Goal: Find specific page/section: Find specific page/section

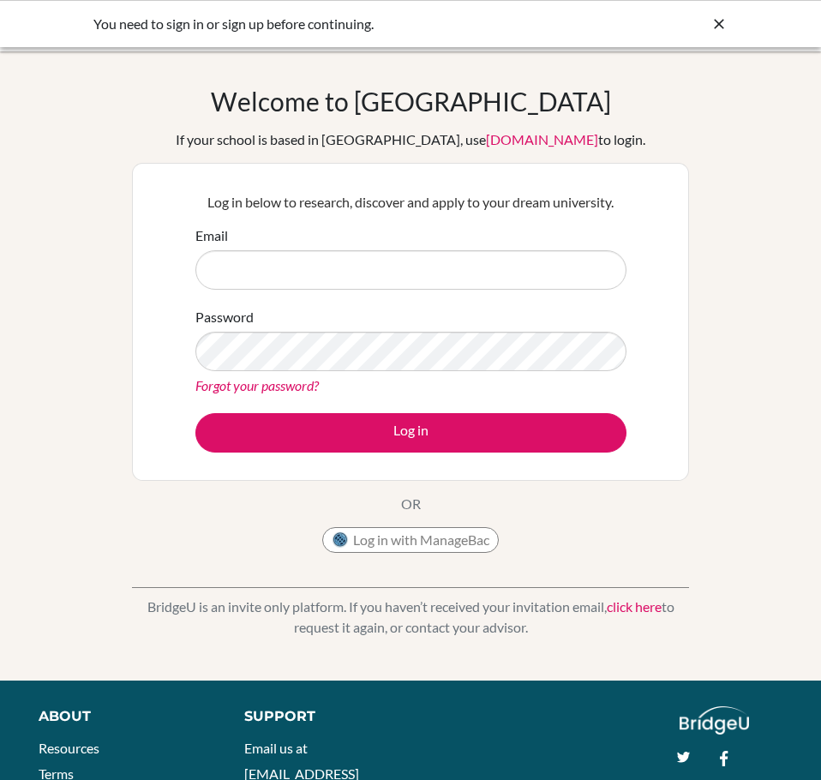
type input "[EMAIL_ADDRESS][DOMAIN_NAME]"
click at [468, 548] on button "Log in with ManageBac" at bounding box center [410, 540] width 176 height 26
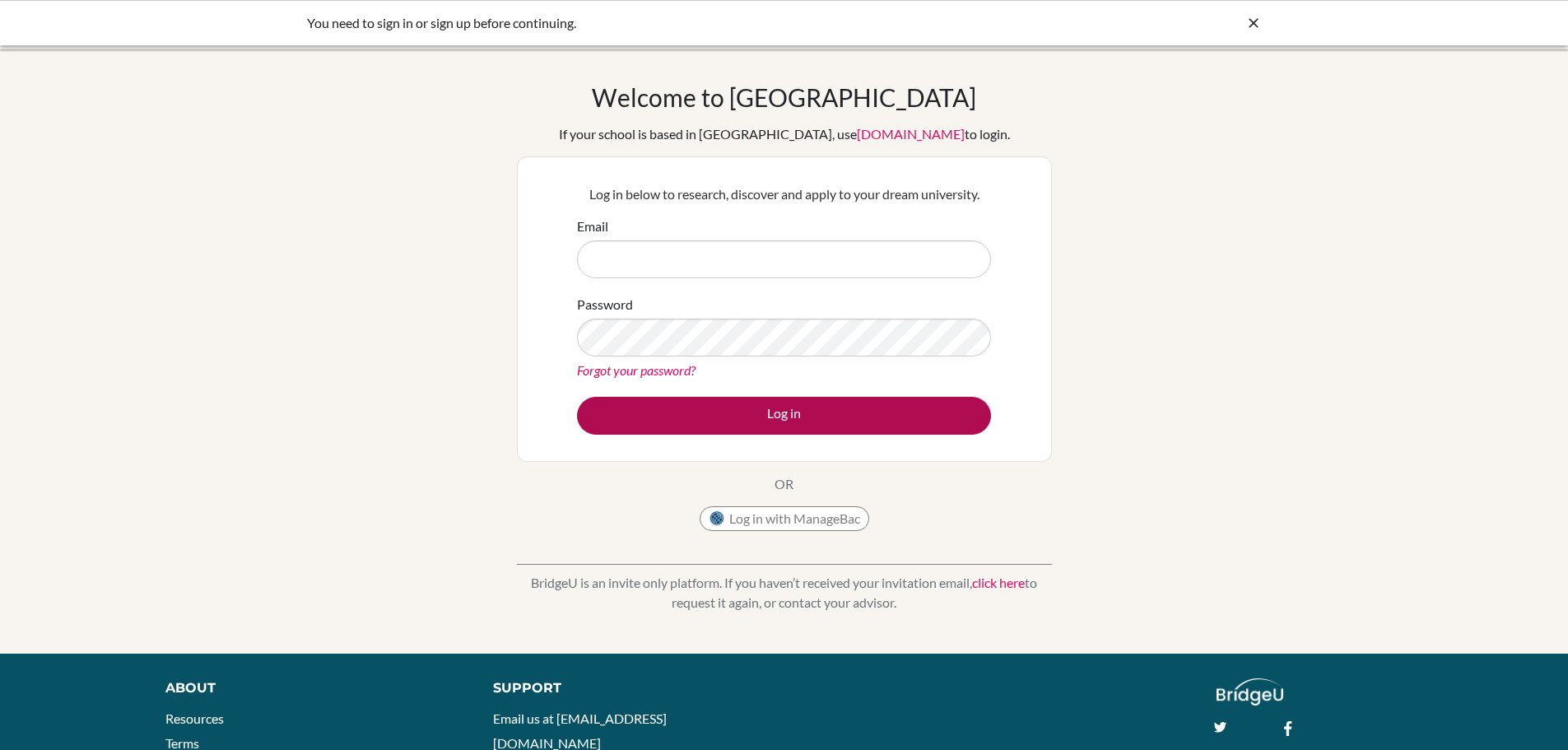
type input "julietpoli@sekolahciputra.sch.id"
click at [684, 423] on button "Log in" at bounding box center [784, 415] width 414 height 37
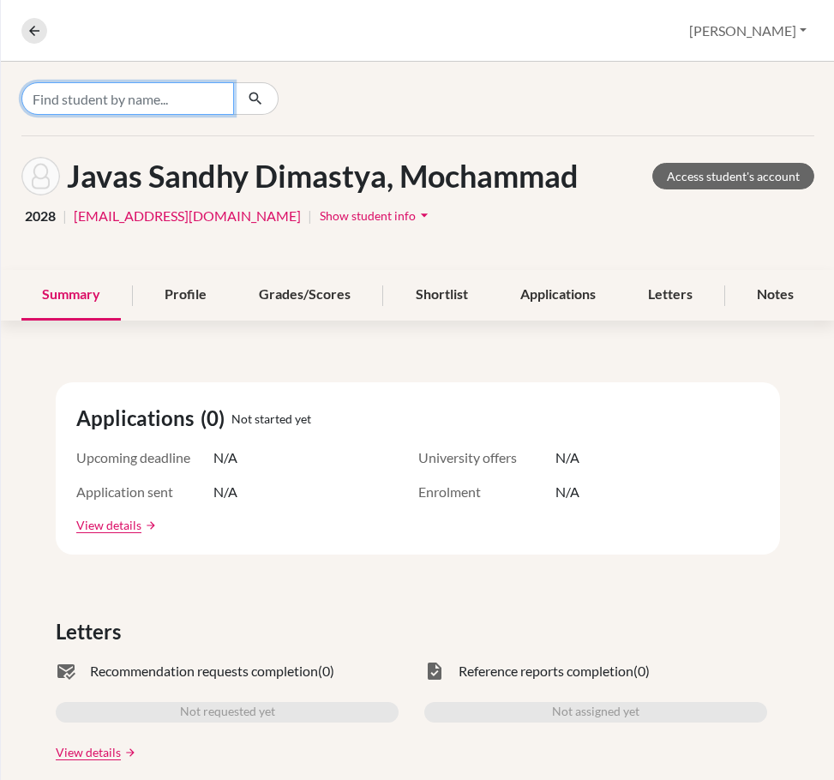
click at [201, 87] on input "Find student by name..." at bounding box center [127, 98] width 212 height 33
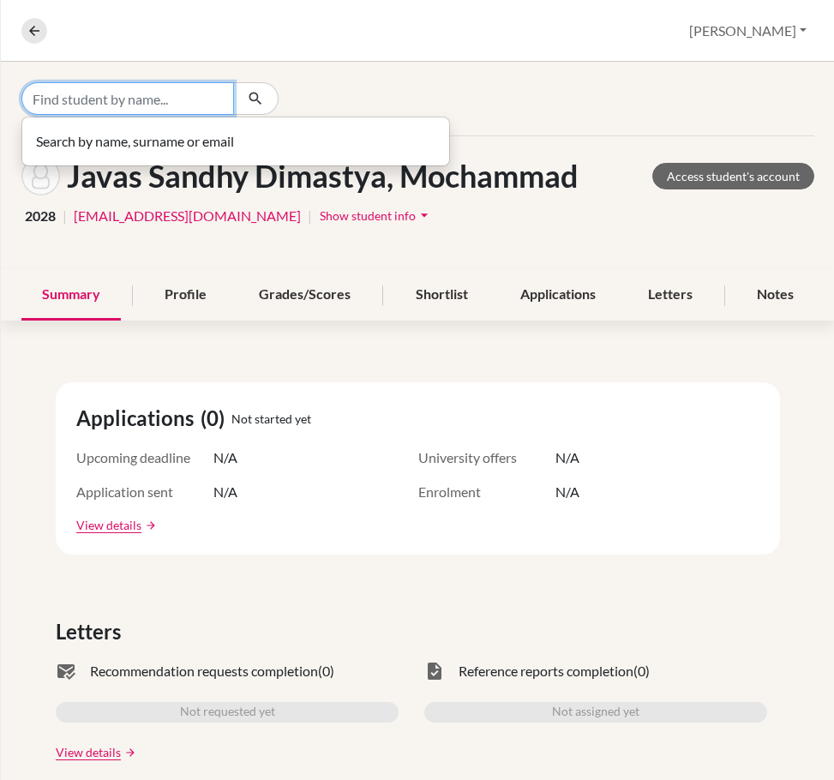
click at [197, 90] on input "Find student by name..." at bounding box center [127, 98] width 212 height 33
click at [177, 103] on input "Find student by name..." at bounding box center [127, 98] width 212 height 33
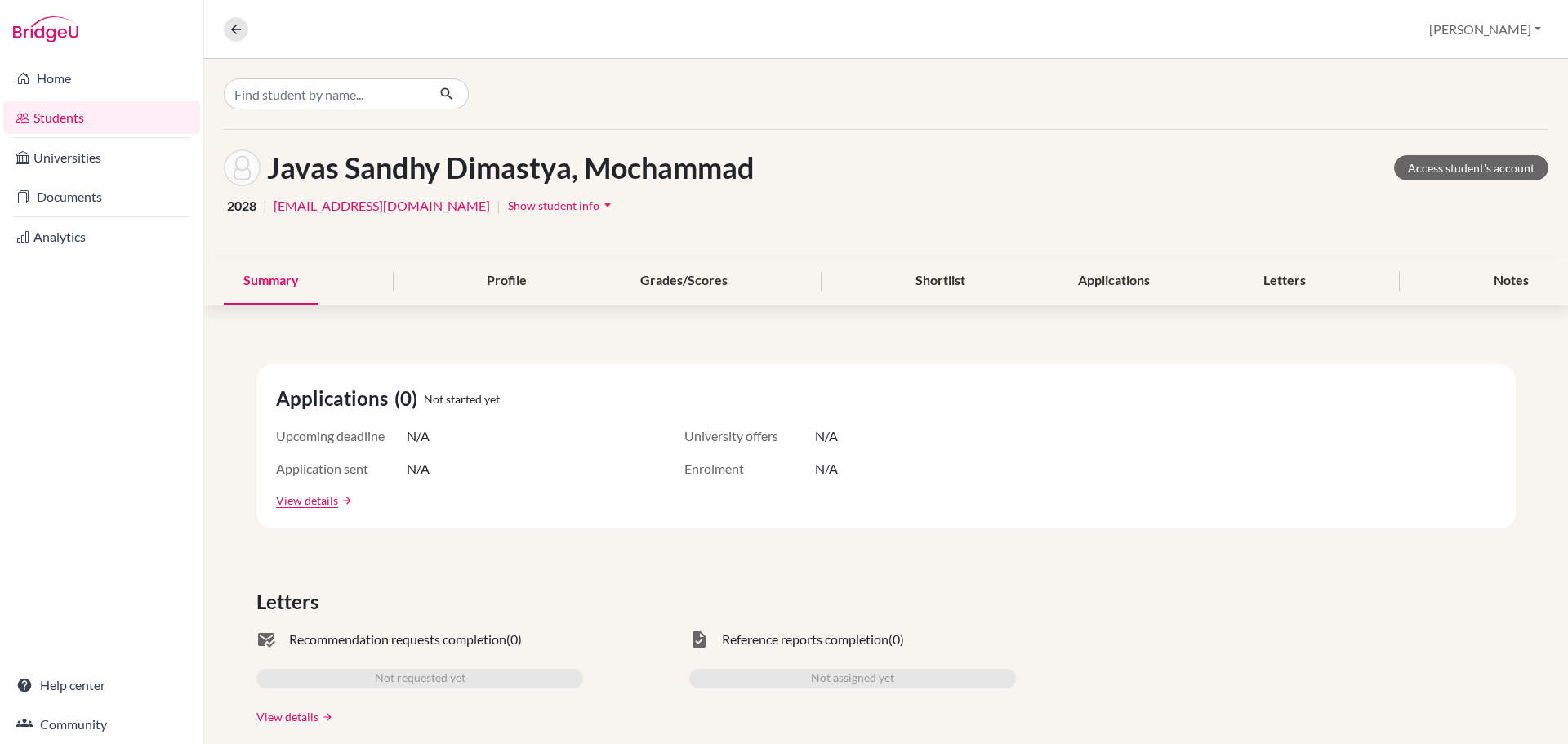
click at [794, 185] on div "Javas Sandhy Dimastya, Mochammad Access student's account" at bounding box center [886, 168] width 1325 height 37
click at [794, 162] on link "Access student's account" at bounding box center [1472, 168] width 154 height 26
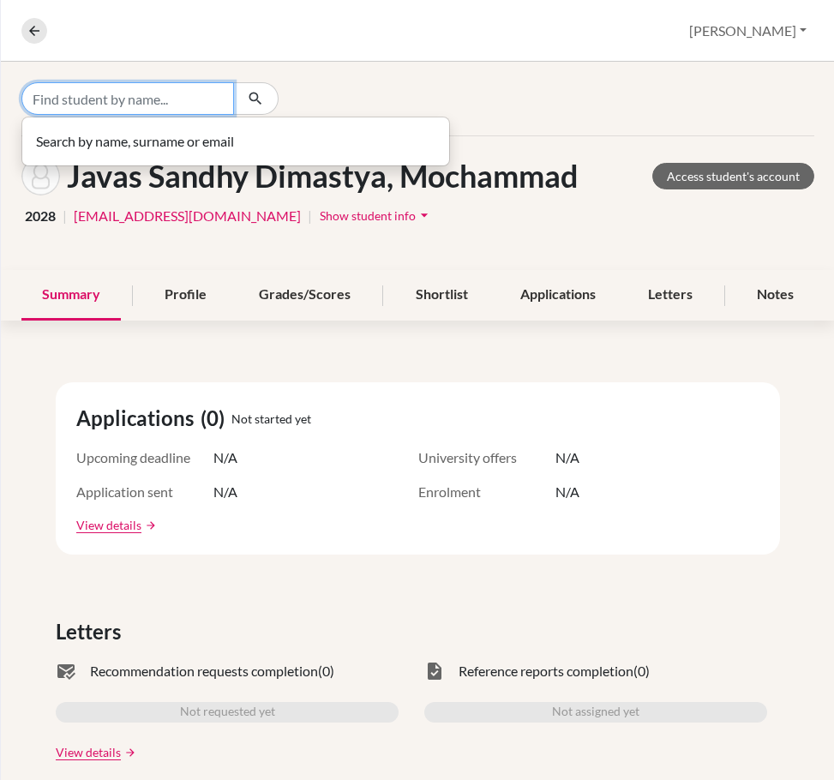
click at [159, 92] on input "Find student by name..." at bounding box center [127, 98] width 212 height 33
type input "miley ann"
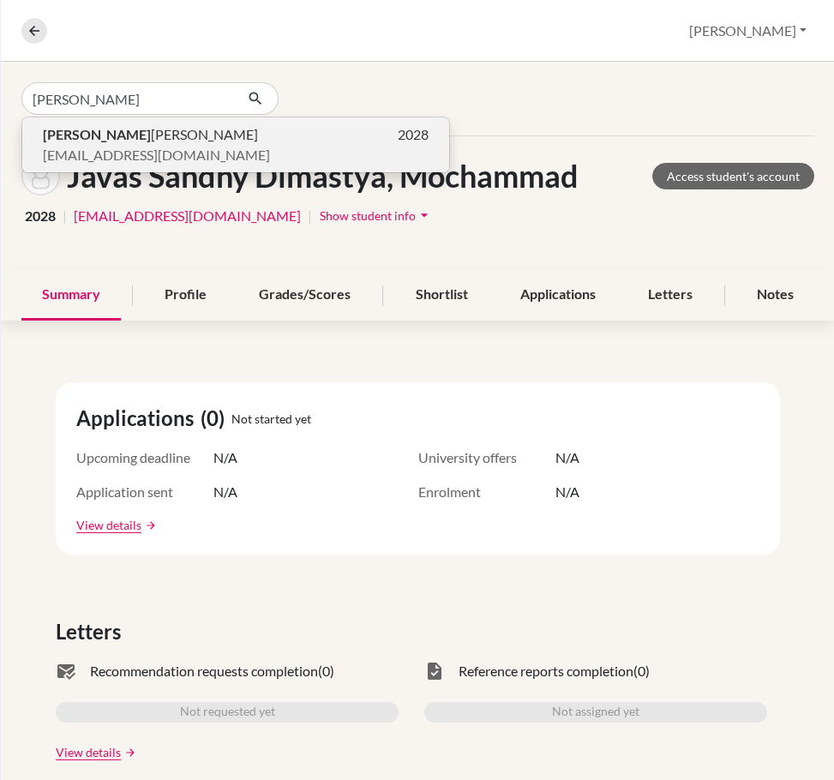
click at [169, 132] on span "Miley Ann Kartika Chandra" at bounding box center [150, 134] width 215 height 21
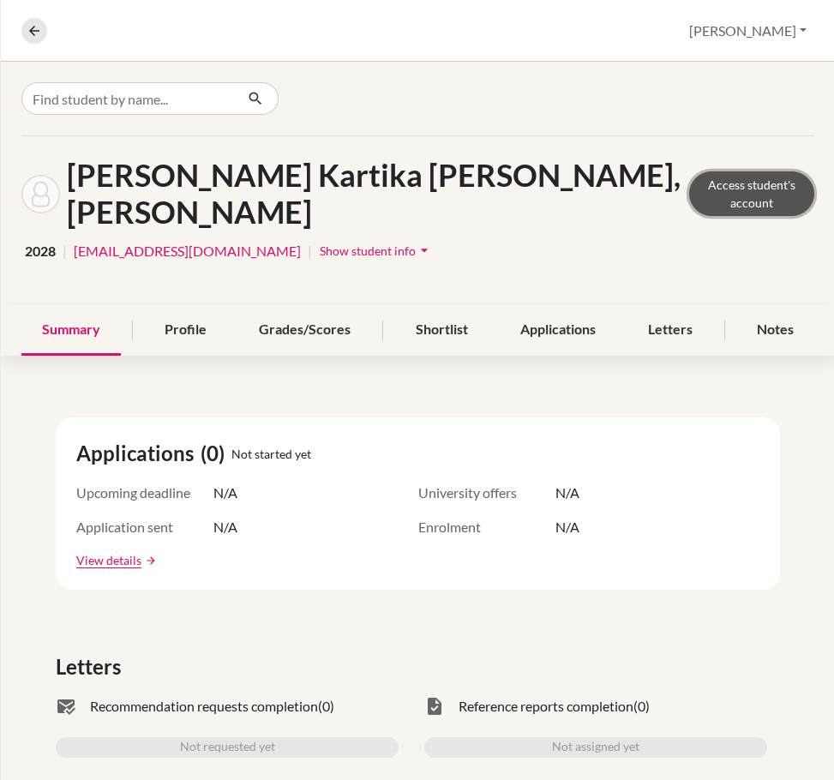
click at [689, 175] on link "Access student's account" at bounding box center [751, 193] width 125 height 45
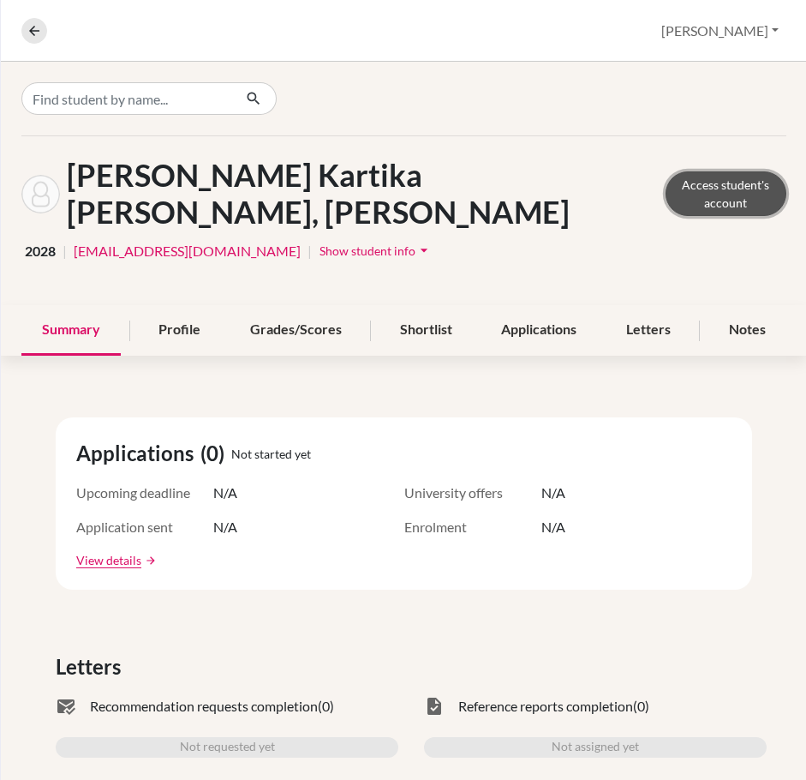
click at [666, 173] on link "Access student's account" at bounding box center [726, 193] width 121 height 45
